Goal: Task Accomplishment & Management: Manage account settings

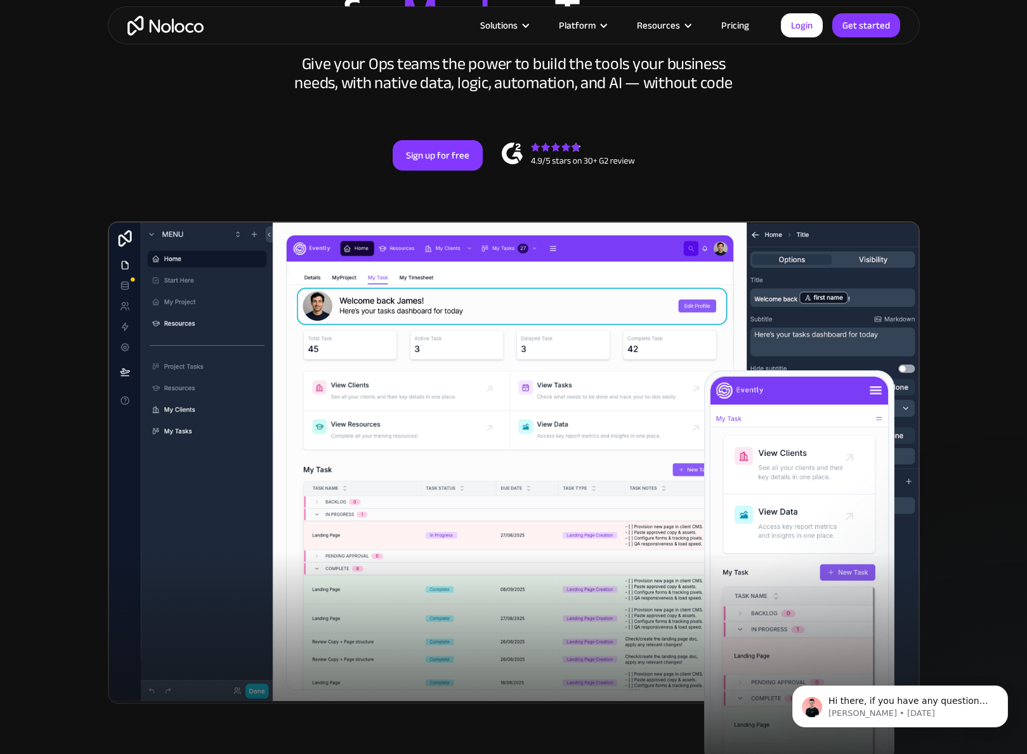
scroll to position [68, 0]
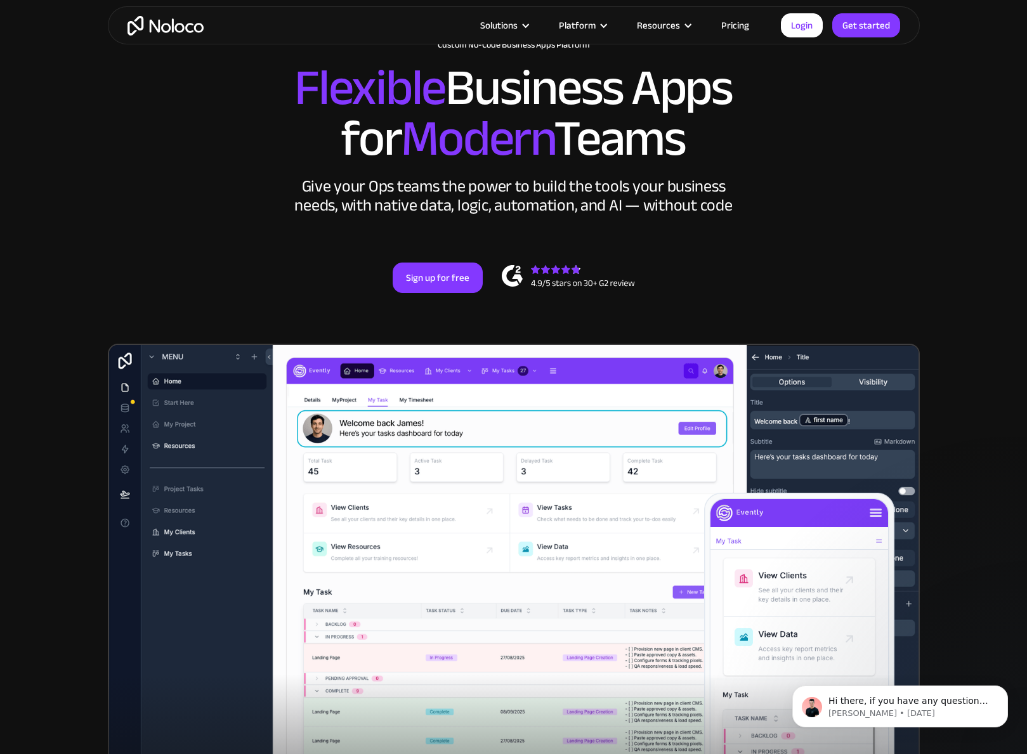
click at [739, 22] on link "Pricing" at bounding box center [735, 25] width 60 height 16
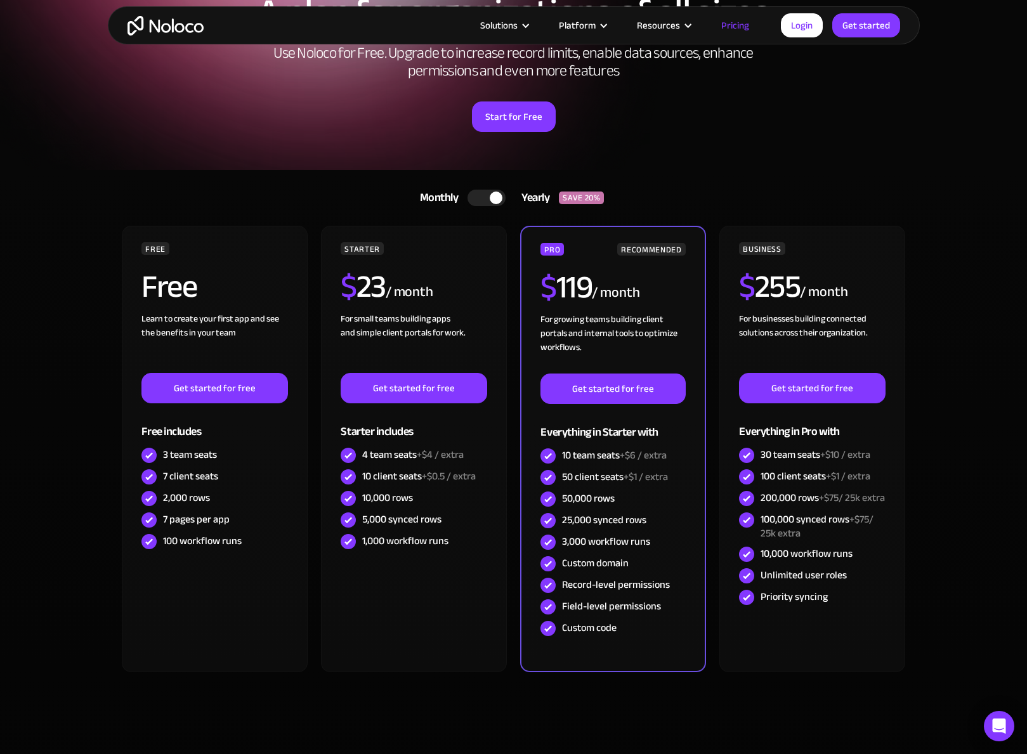
scroll to position [115, 0]
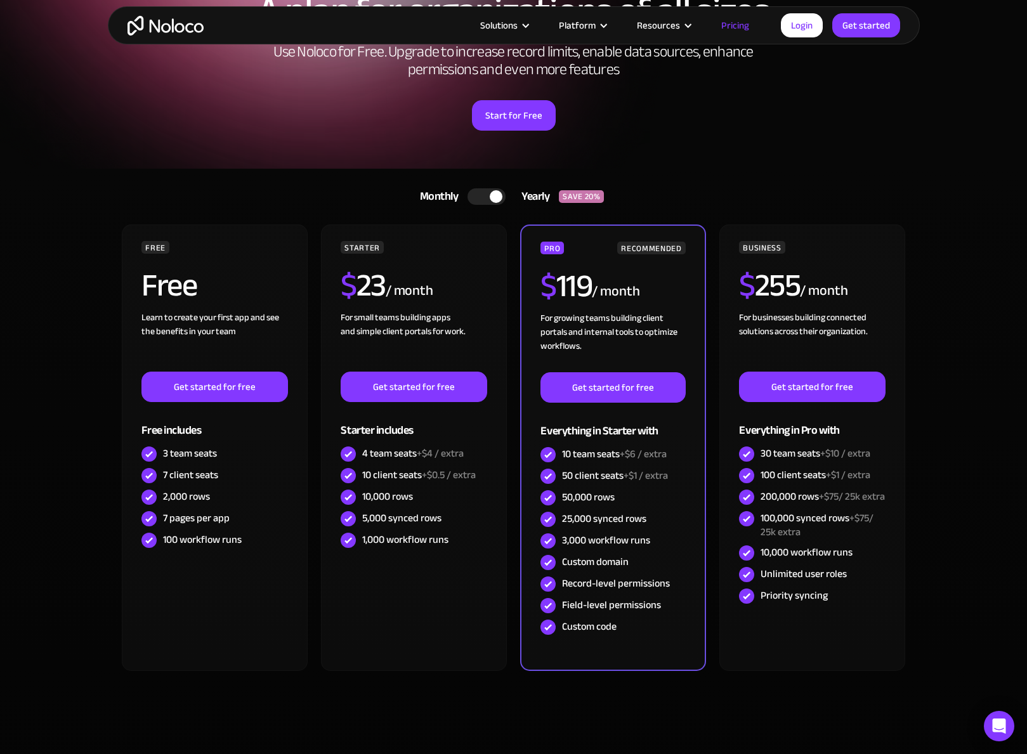
click at [488, 193] on div at bounding box center [486, 196] width 38 height 16
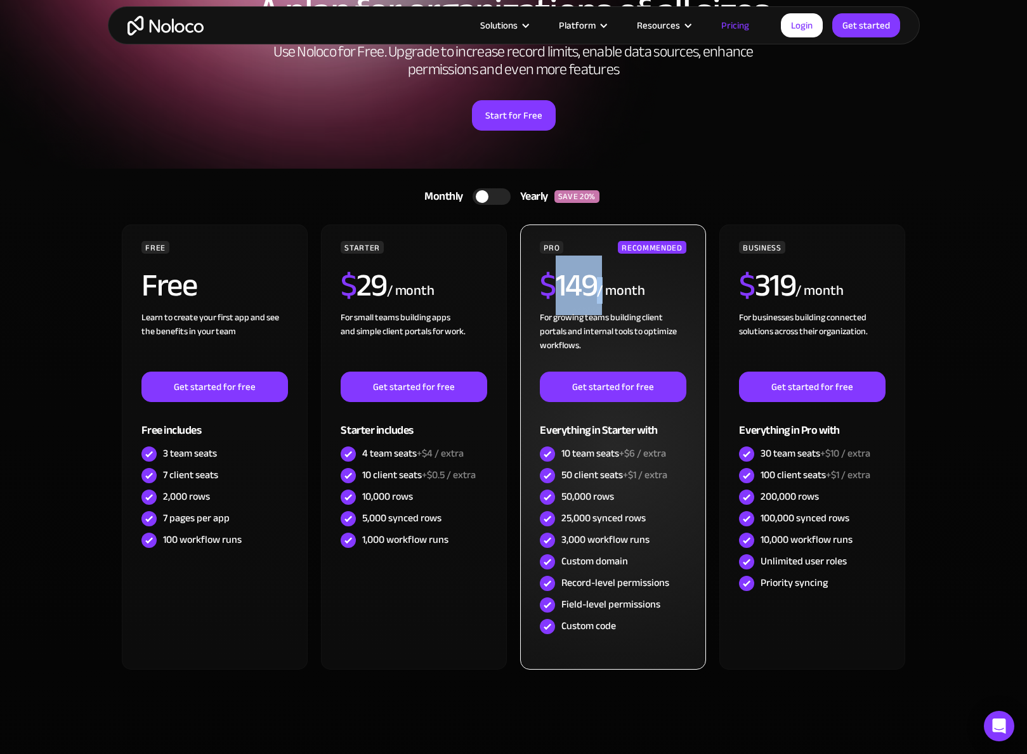
drag, startPoint x: 556, startPoint y: 287, endPoint x: 602, endPoint y: 287, distance: 46.3
click at [602, 287] on div "$ 149 / month" at bounding box center [613, 290] width 146 height 41
click at [602, 311] on div "For growing teams building client portals and internal tools to optimize workfl…" at bounding box center [613, 341] width 146 height 61
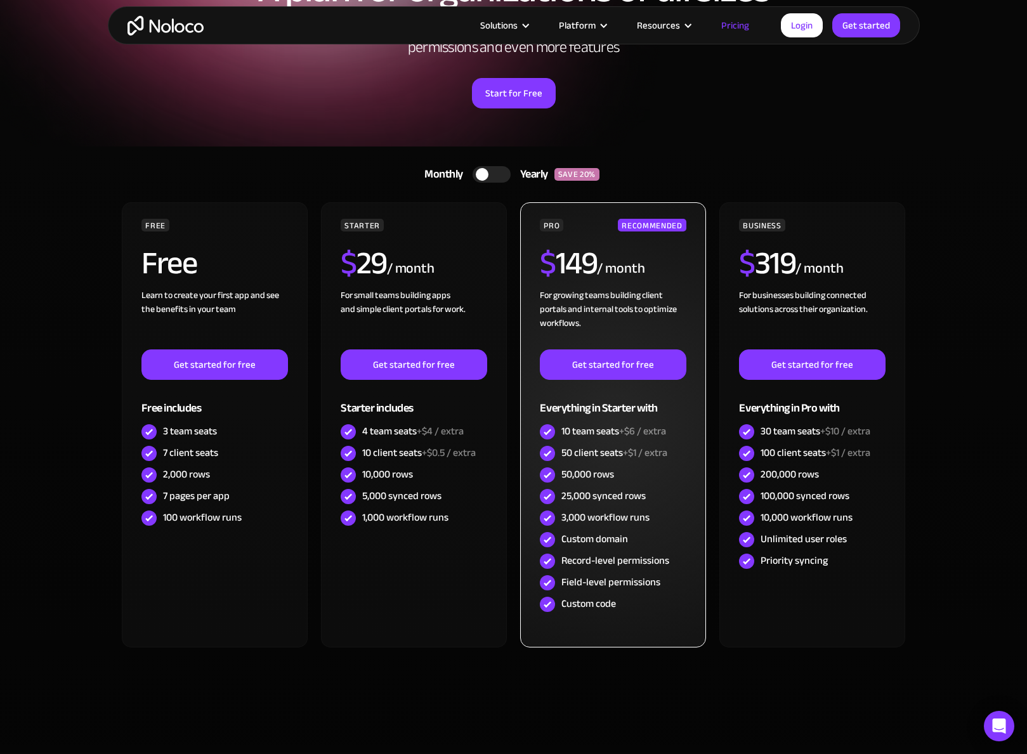
scroll to position [228, 0]
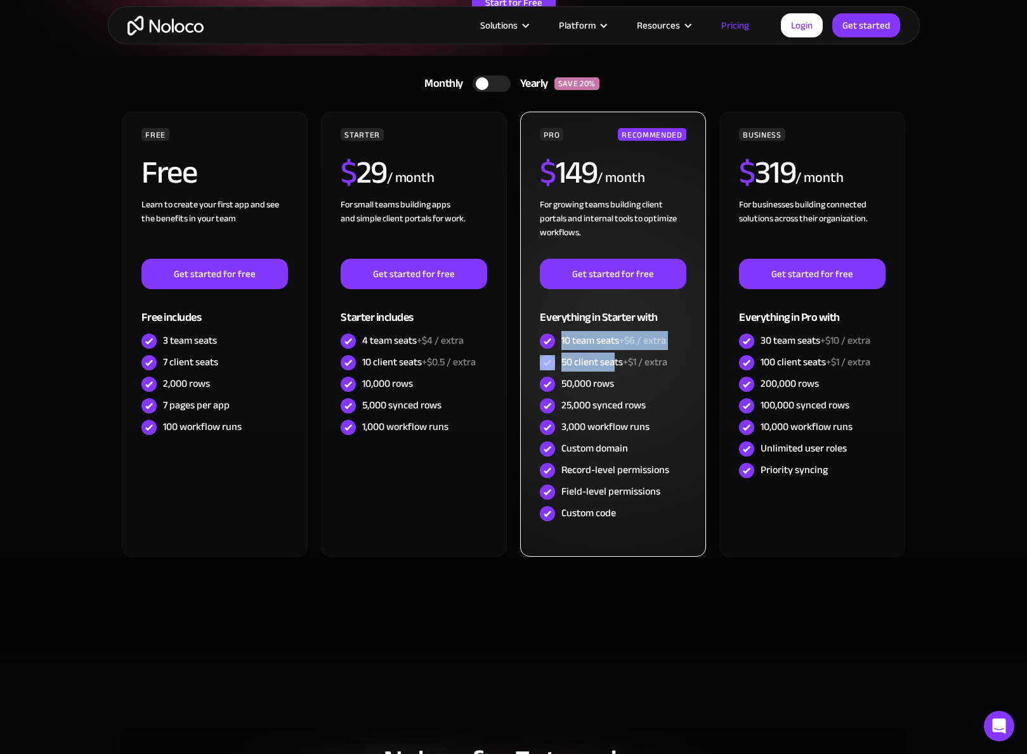
drag, startPoint x: 561, startPoint y: 342, endPoint x: 615, endPoint y: 363, distance: 57.8
click at [616, 362] on div "PRO RECOMMENDED $ 149 / month For growing teams building client portals and int…" at bounding box center [613, 326] width 146 height 396
click at [614, 364] on div "50 client seats +$1 / extra" at bounding box center [614, 362] width 106 height 14
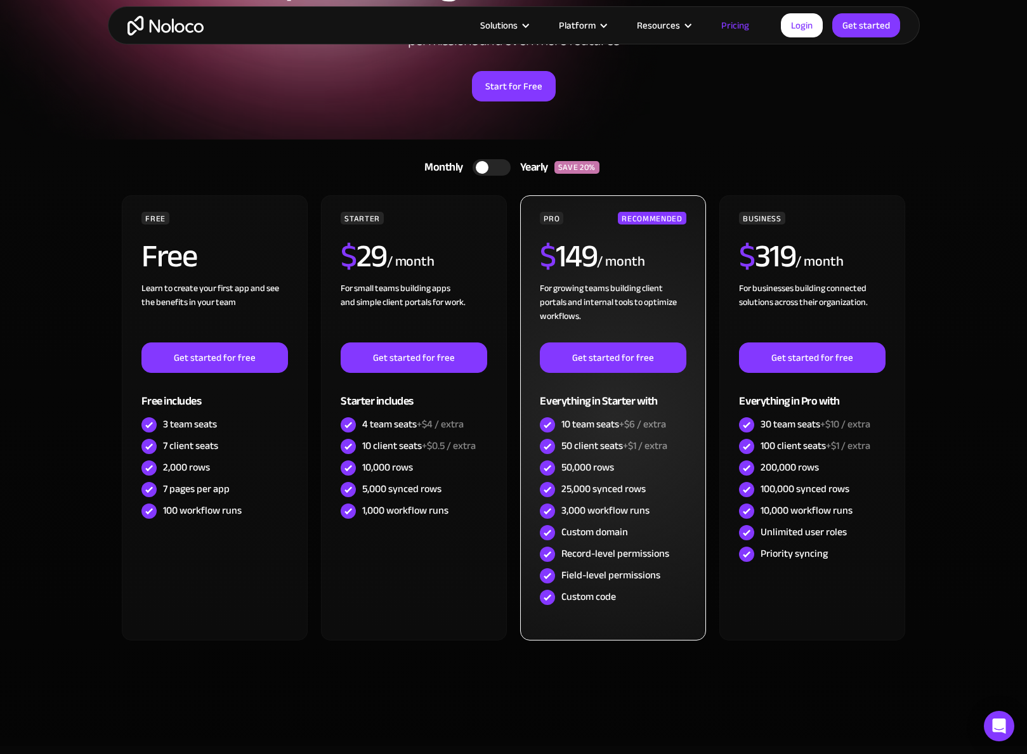
scroll to position [122, 0]
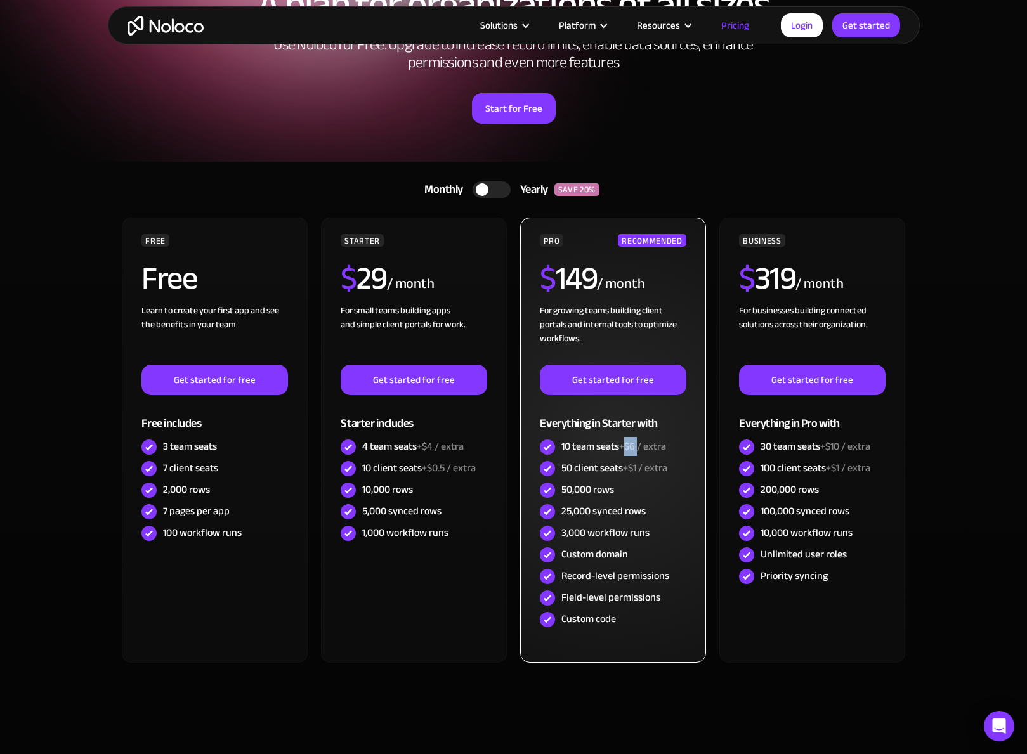
drag, startPoint x: 629, startPoint y: 450, endPoint x: 640, endPoint y: 447, distance: 11.7
click at [640, 447] on span "+$6 / extra" at bounding box center [642, 446] width 47 height 19
click at [640, 448] on span "+$6 / extra" at bounding box center [642, 446] width 47 height 19
drag, startPoint x: 640, startPoint y: 470, endPoint x: 625, endPoint y: 474, distance: 15.2
click at [625, 474] on span "+$1 / extra" at bounding box center [645, 468] width 44 height 19
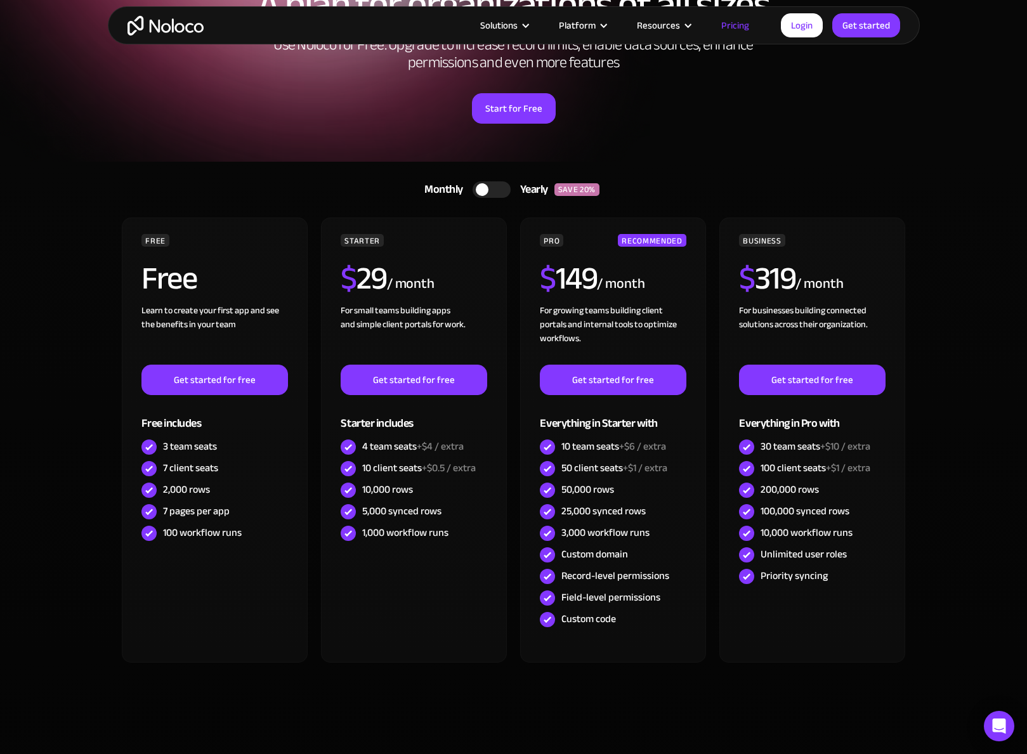
click at [954, 507] on section "Monthly Yearly SAVE 20% Monthly Yearly SAVE 20% FREE Free Learn to create your …" at bounding box center [513, 465] width 1027 height 606
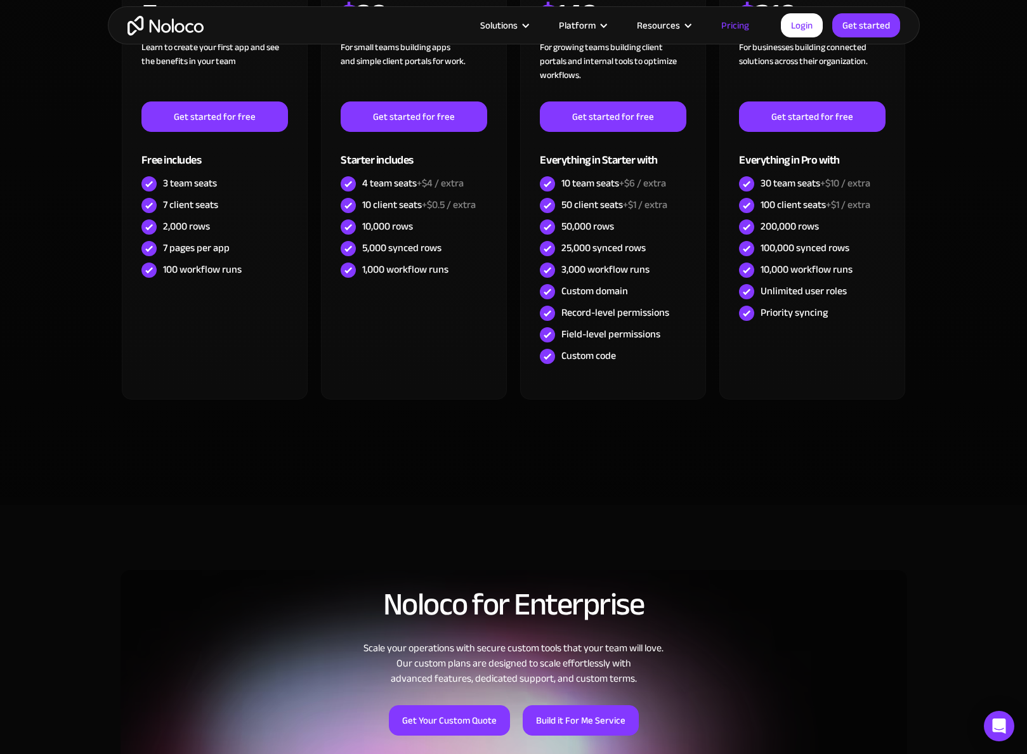
scroll to position [0, 0]
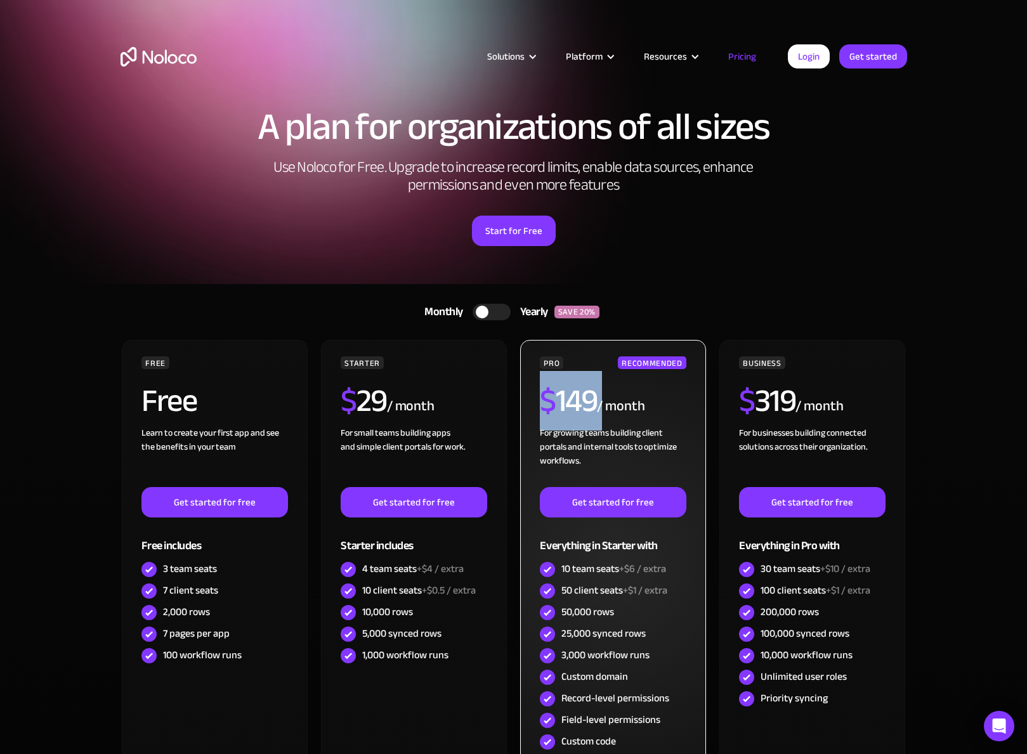
drag, startPoint x: 552, startPoint y: 407, endPoint x: 597, endPoint y: 407, distance: 45.7
click at [597, 407] on div "$ 149 / month" at bounding box center [613, 405] width 146 height 41
click at [597, 407] on div "/ month" at bounding box center [621, 406] width 48 height 20
drag, startPoint x: 542, startPoint y: 407, endPoint x: 597, endPoint y: 398, distance: 55.9
click at [597, 398] on div "$ 149 / month" at bounding box center [613, 405] width 146 height 41
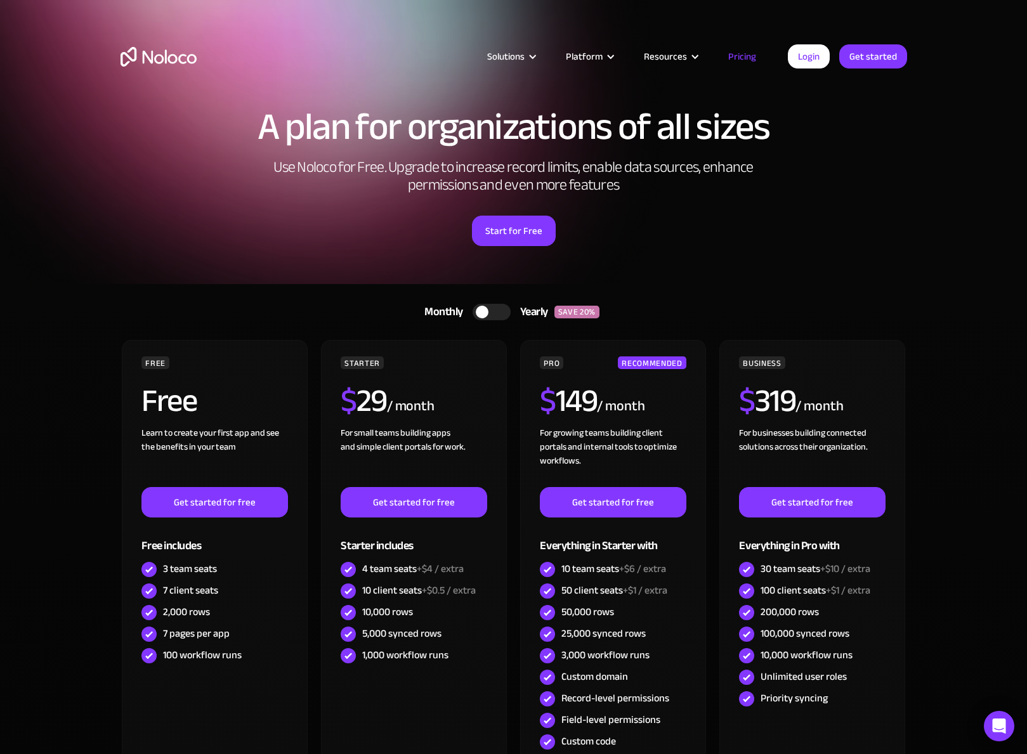
click at [805, 223] on div "Start for Free" at bounding box center [514, 226] width 786 height 39
click at [803, 60] on link "Login" at bounding box center [809, 56] width 42 height 24
click at [798, 53] on link "Login" at bounding box center [809, 56] width 42 height 24
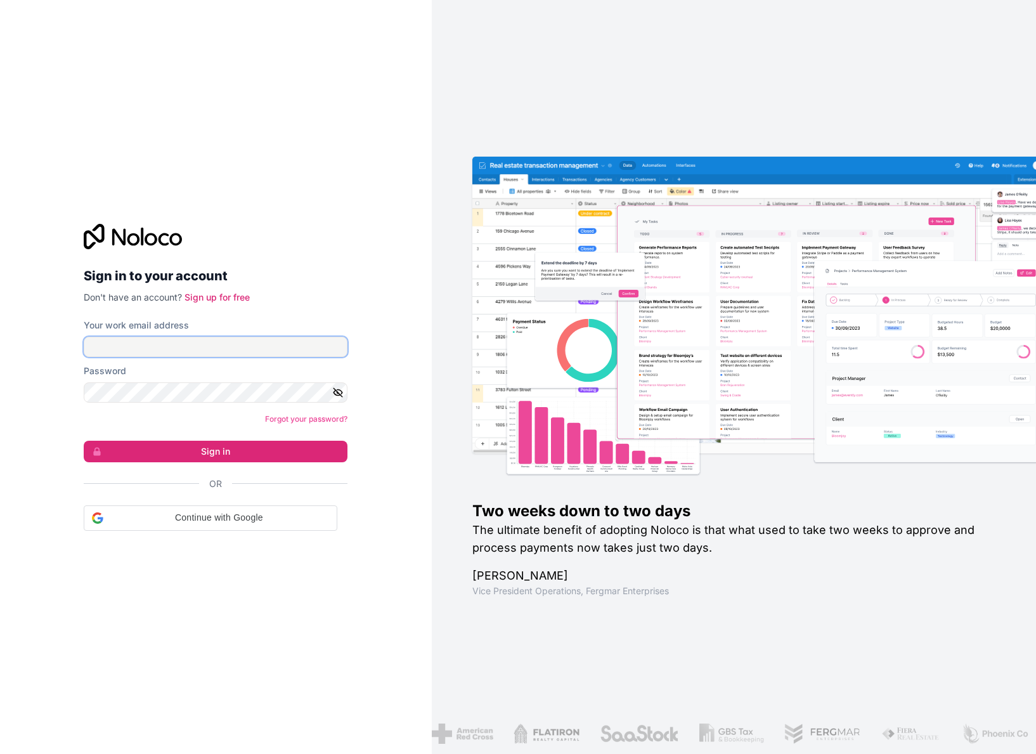
click at [145, 349] on input "Your work email address" at bounding box center [216, 347] width 264 height 20
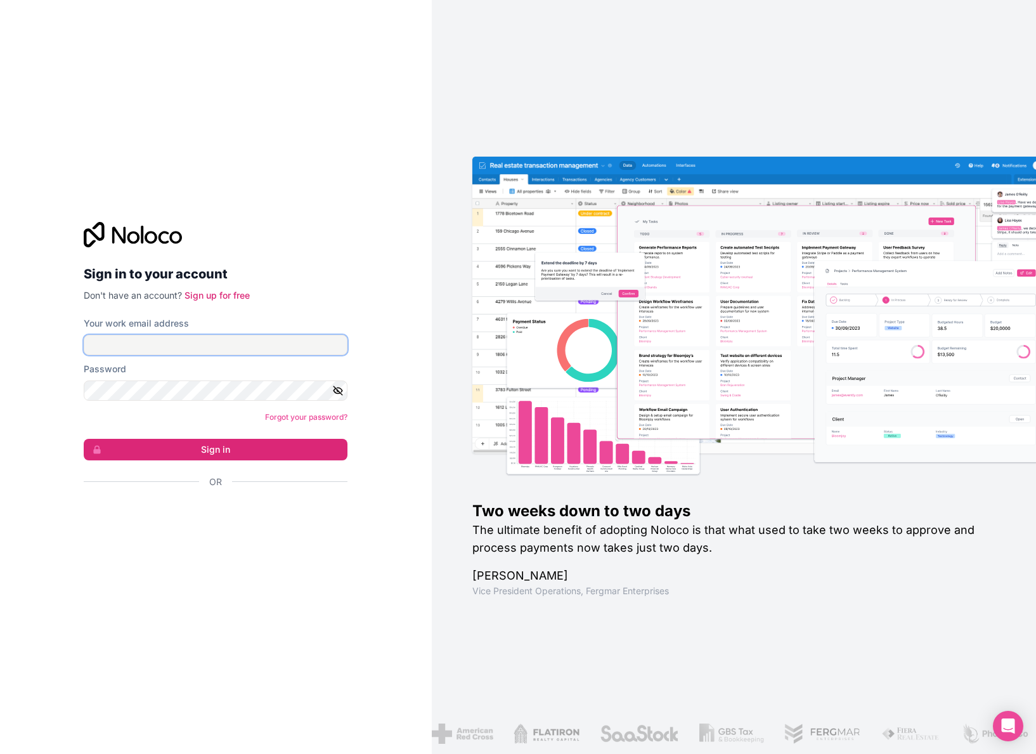
type input "[PERSON_NAME][EMAIL_ADDRESS][DOMAIN_NAME]"
click at [175, 377] on div "Password" at bounding box center [216, 382] width 264 height 38
click at [294, 417] on link "Forgot your password?" at bounding box center [306, 417] width 82 height 10
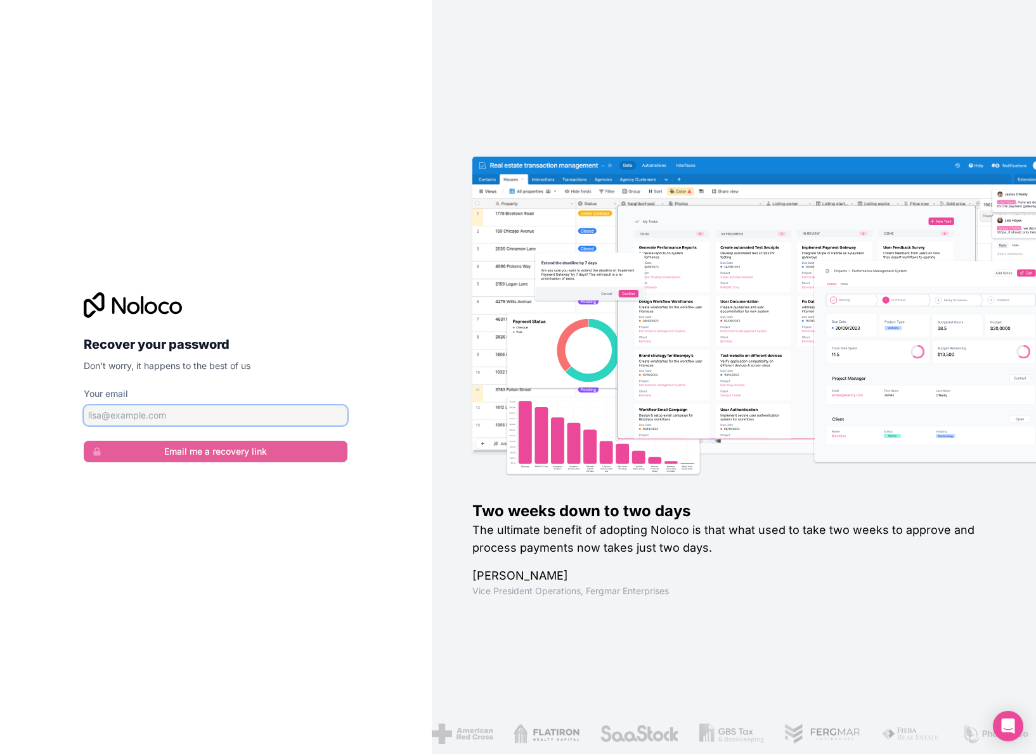
click at [183, 415] on input "Your email" at bounding box center [216, 415] width 264 height 20
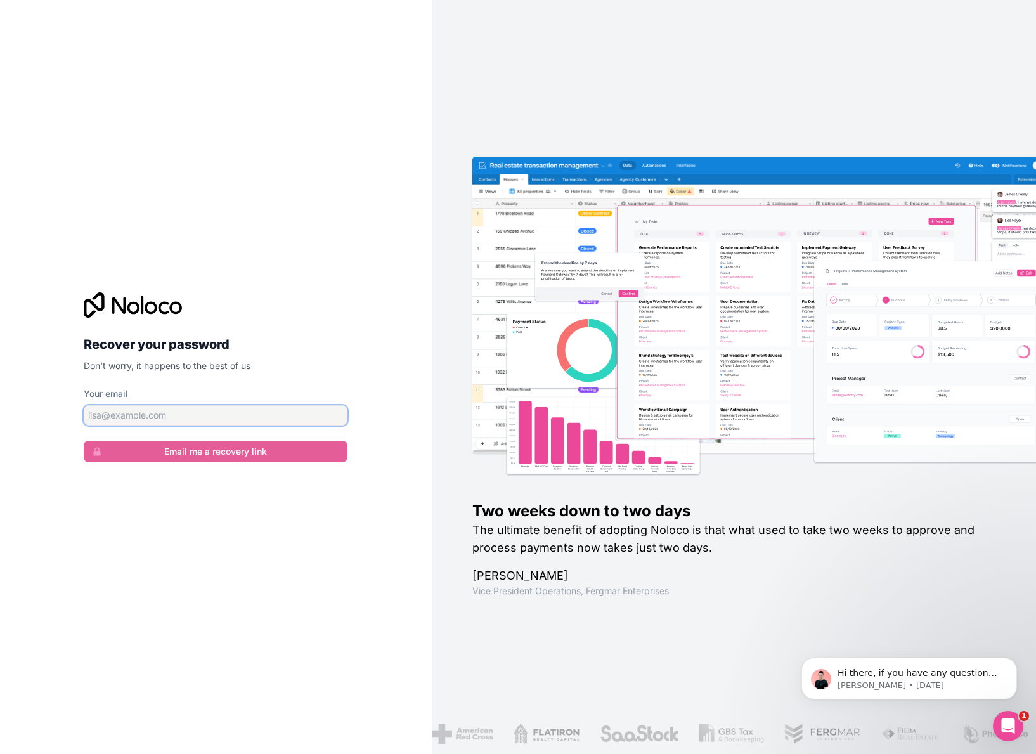
type input "[PERSON_NAME][EMAIL_ADDRESS][DOMAIN_NAME]"
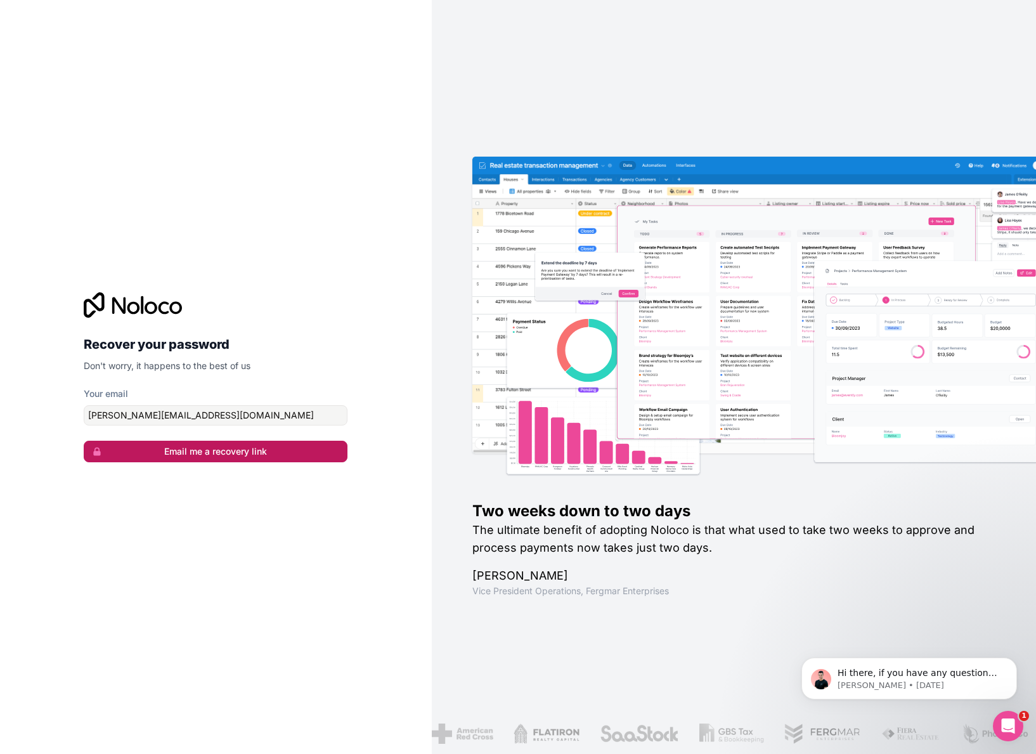
click at [251, 452] on button "Email me a recovery link" at bounding box center [216, 452] width 264 height 22
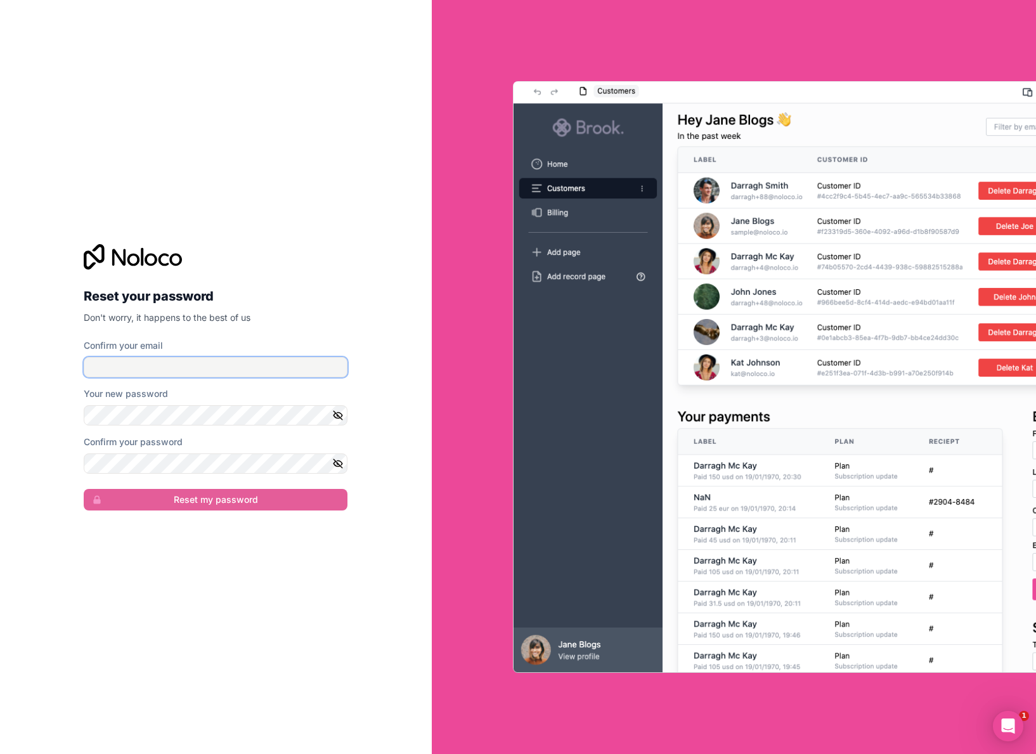
click at [161, 363] on input "Confirm your email" at bounding box center [216, 367] width 264 height 20
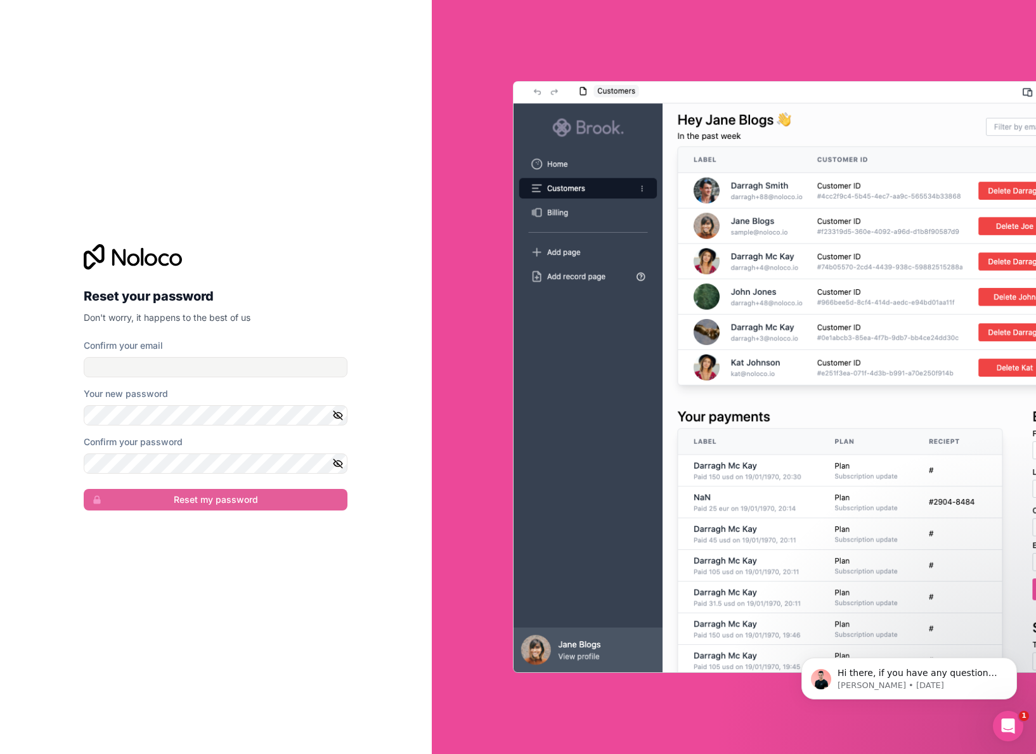
click at [307, 324] on div "Reset your password Don't worry, it happens to the best of us Confirm your emai…" at bounding box center [216, 377] width 264 height 266
click at [295, 371] on input "Confirm your email" at bounding box center [216, 367] width 264 height 20
click at [355, 322] on div "Reset your password Don't worry, it happens to the best of us Confirm your emai…" at bounding box center [216, 377] width 284 height 307
click at [285, 364] on input "Confirm your email" at bounding box center [216, 367] width 264 height 20
click at [293, 295] on h2 "Reset your password" at bounding box center [216, 296] width 264 height 23
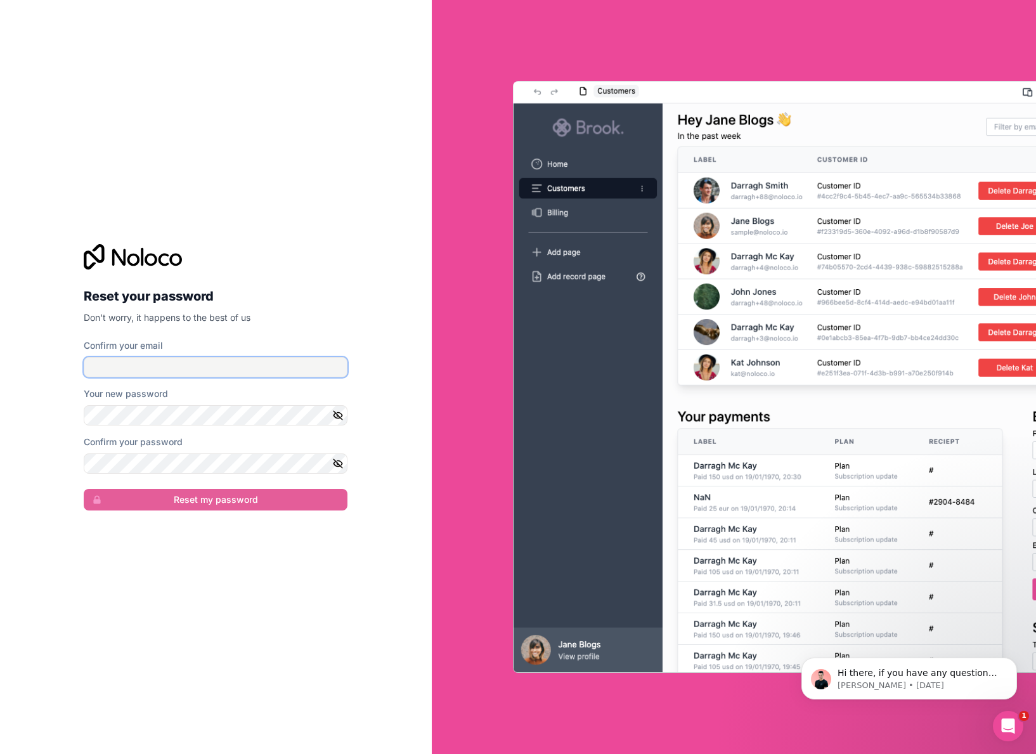
click at [239, 365] on input "Confirm your email" at bounding box center [216, 367] width 264 height 20
click at [321, 319] on p "Don't worry, it happens to the best of us" at bounding box center [216, 317] width 264 height 13
click at [251, 380] on form "Confirm your email Your new password Confirm your password Reset my password" at bounding box center [216, 424] width 264 height 171
click at [263, 368] on input "Confirm your email" at bounding box center [216, 367] width 264 height 20
type input "[PERSON_NAME][EMAIL_ADDRESS][DOMAIN_NAME]"
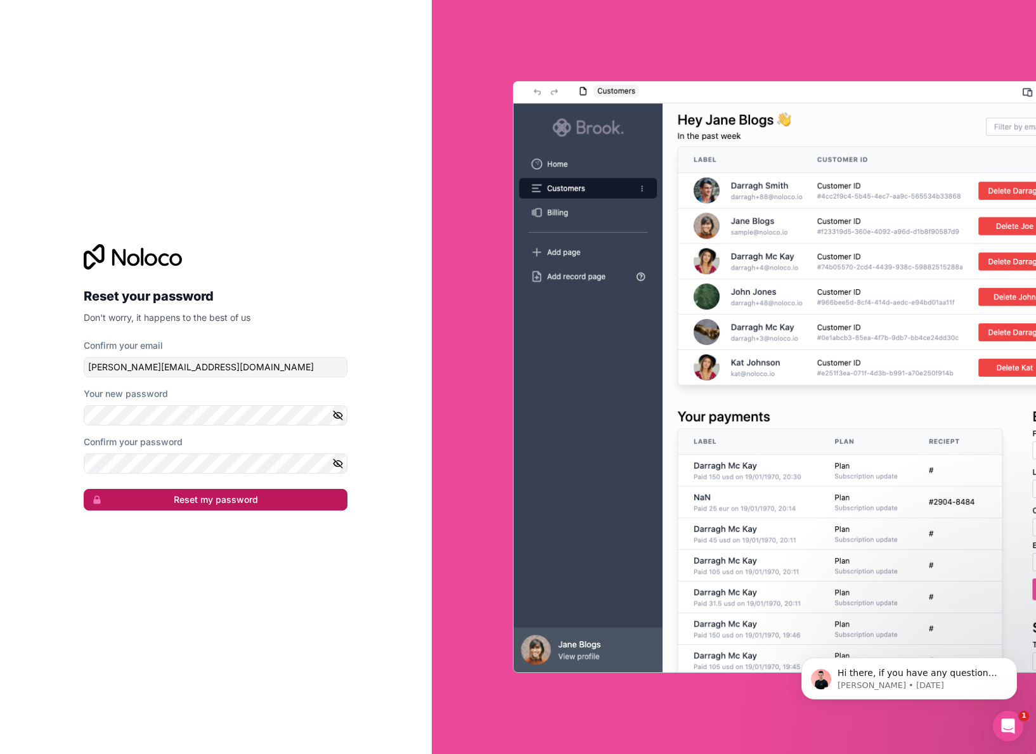
click at [245, 498] on button "Reset my password" at bounding box center [216, 500] width 264 height 22
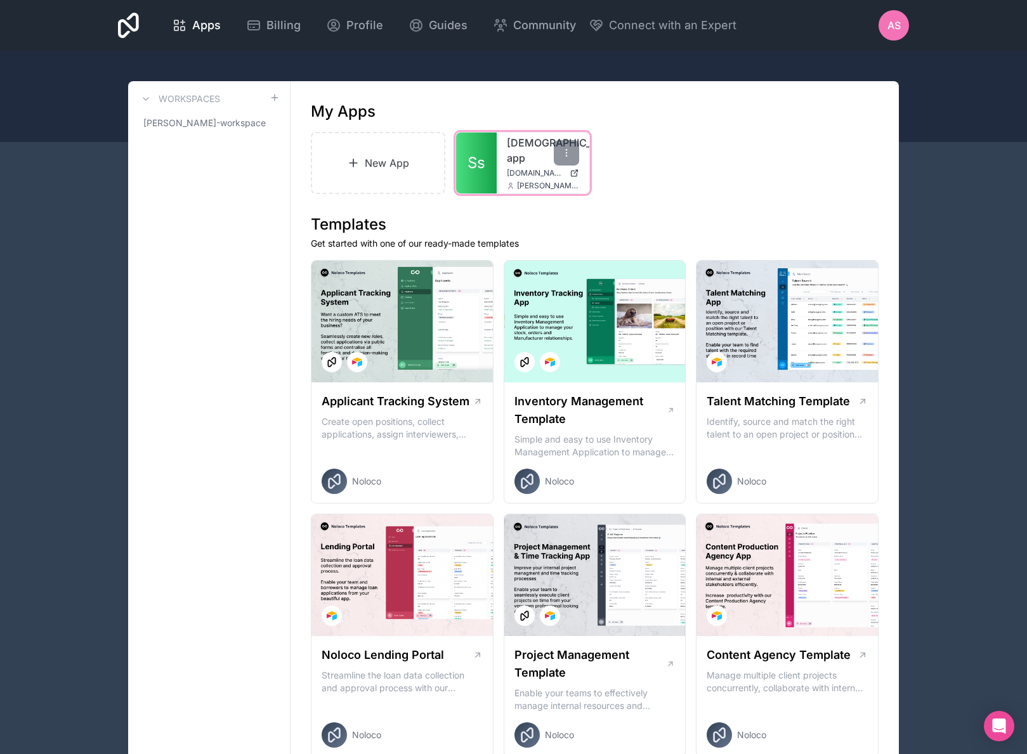
click at [518, 156] on link "[DEMOGRAPHIC_DATA]-app" at bounding box center [543, 150] width 72 height 30
